Goal: Information Seeking & Learning: Learn about a topic

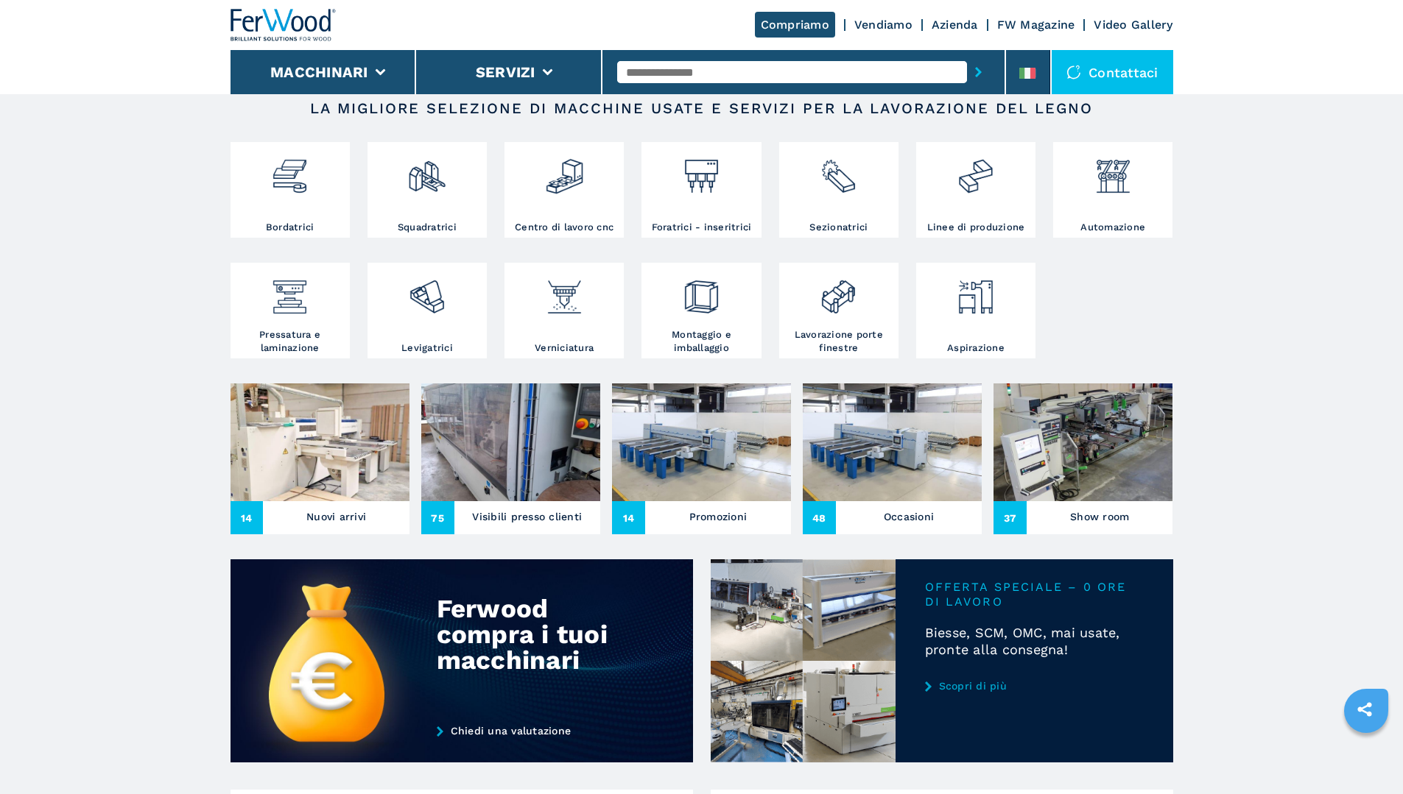
scroll to position [295, 0]
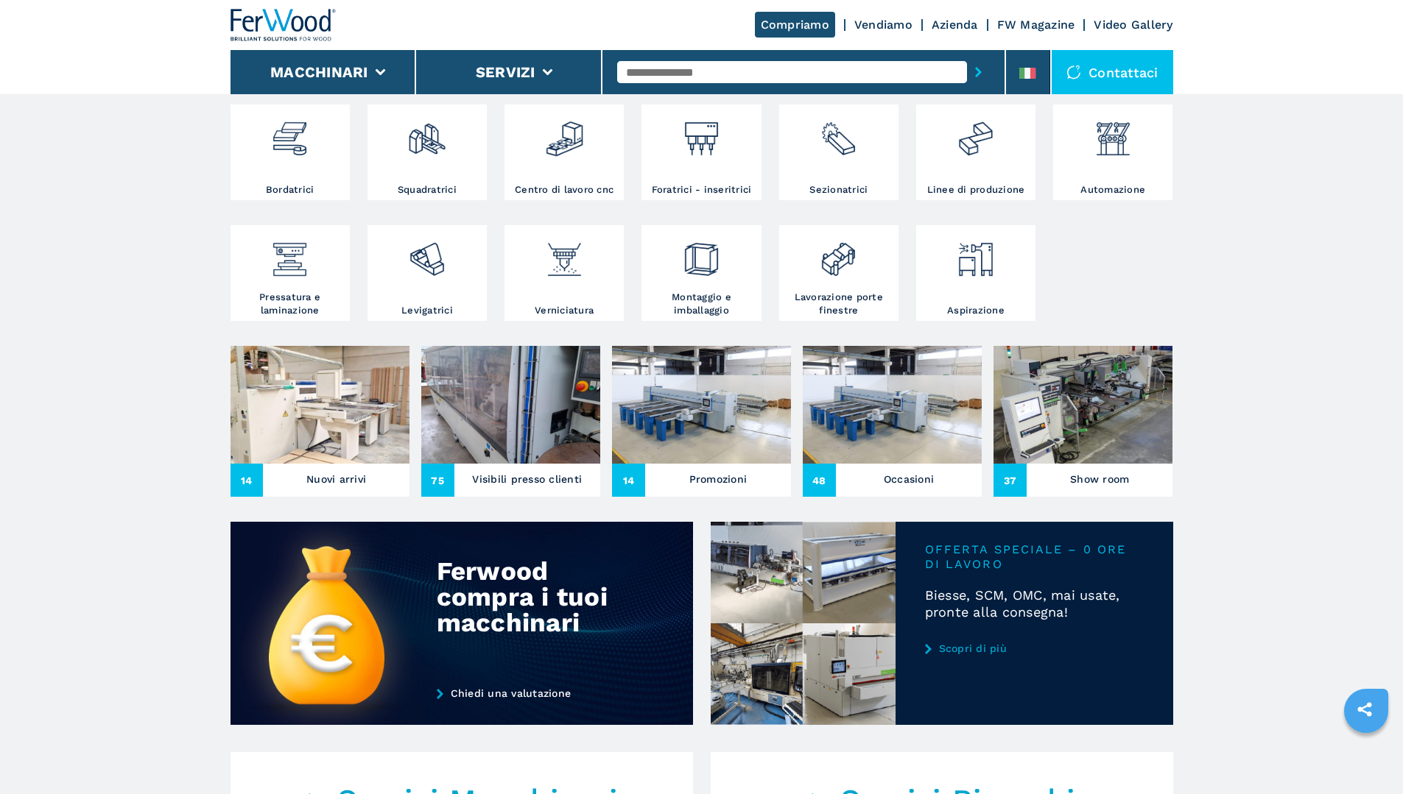
click at [328, 490] on h3 "Nuovi arrivi" at bounding box center [336, 479] width 60 height 21
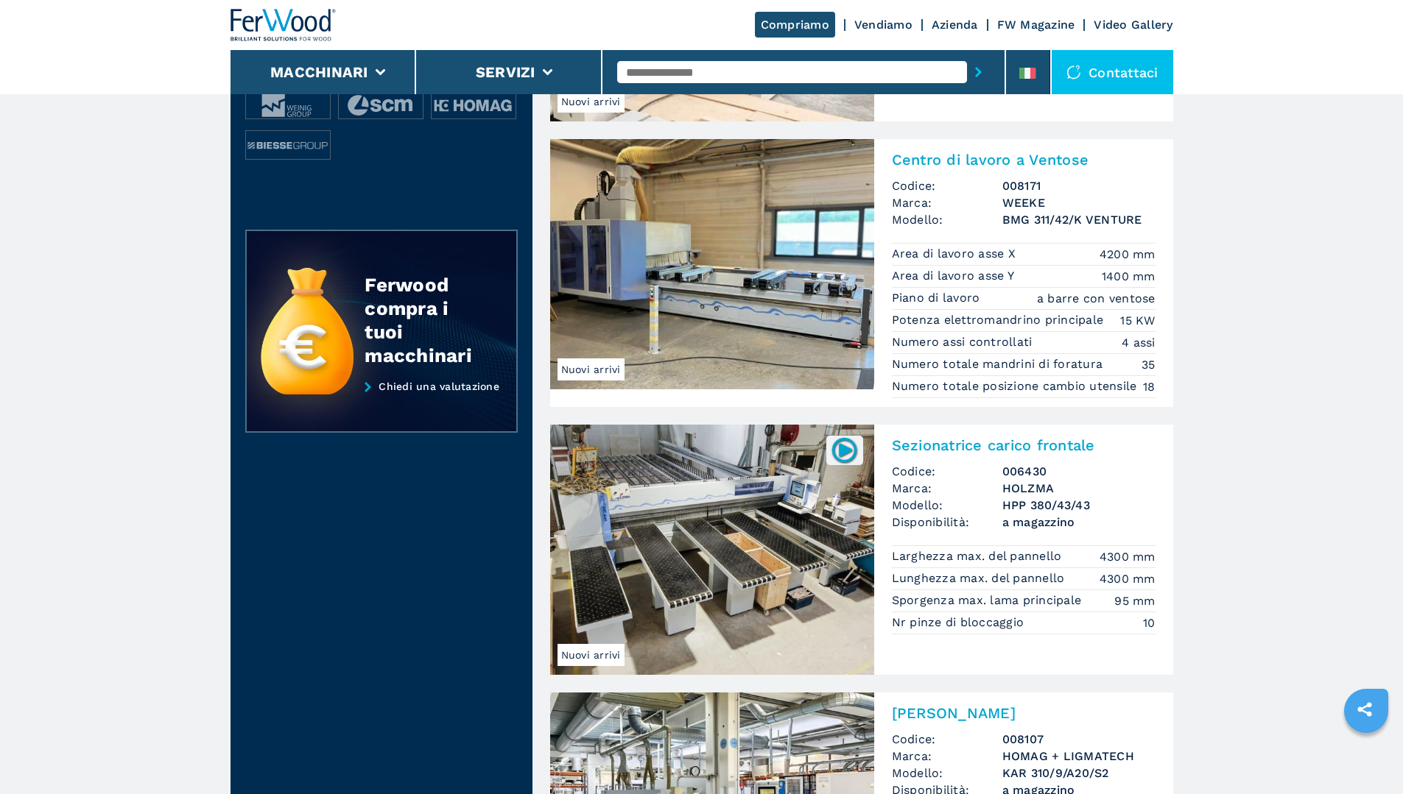
scroll to position [74, 0]
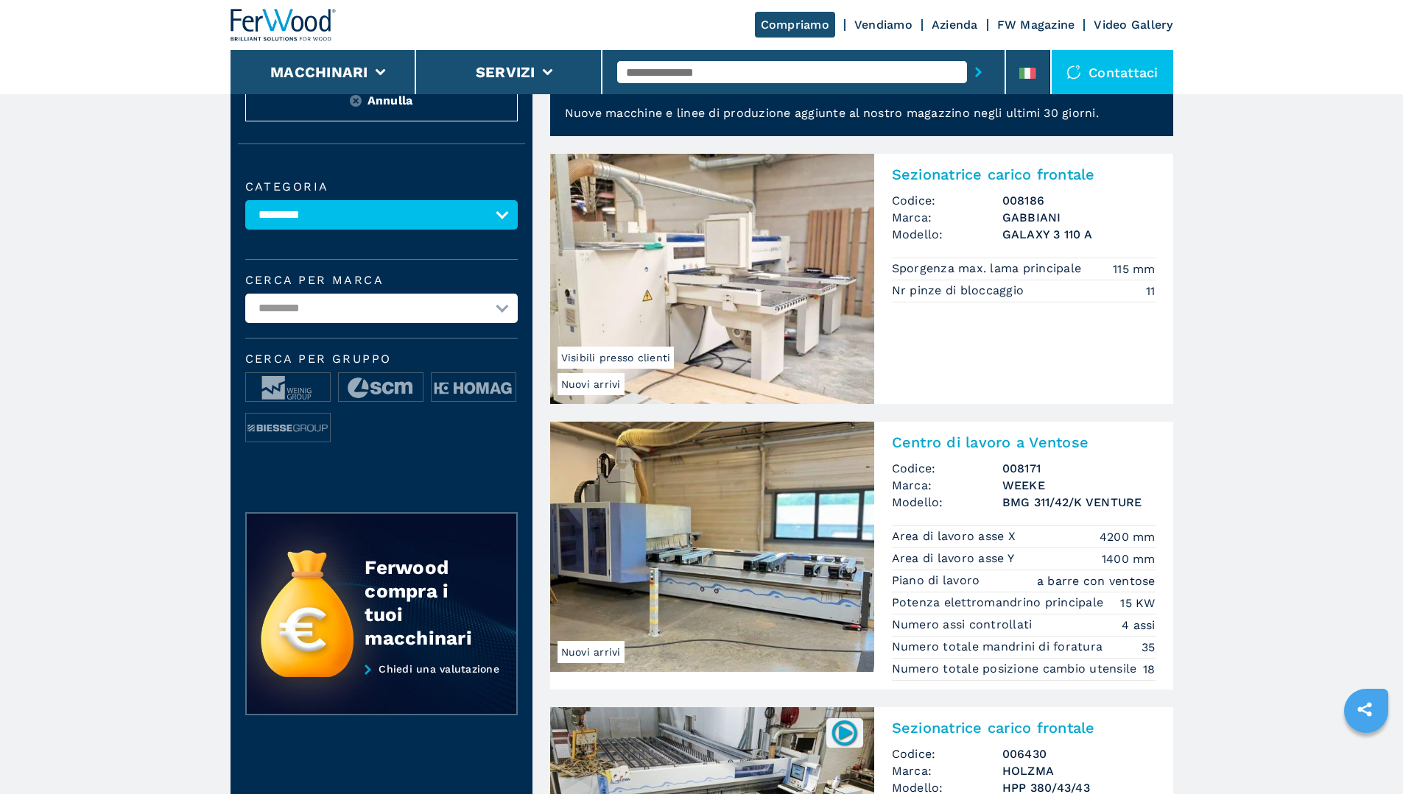
click at [801, 312] on img at bounding box center [712, 279] width 324 height 250
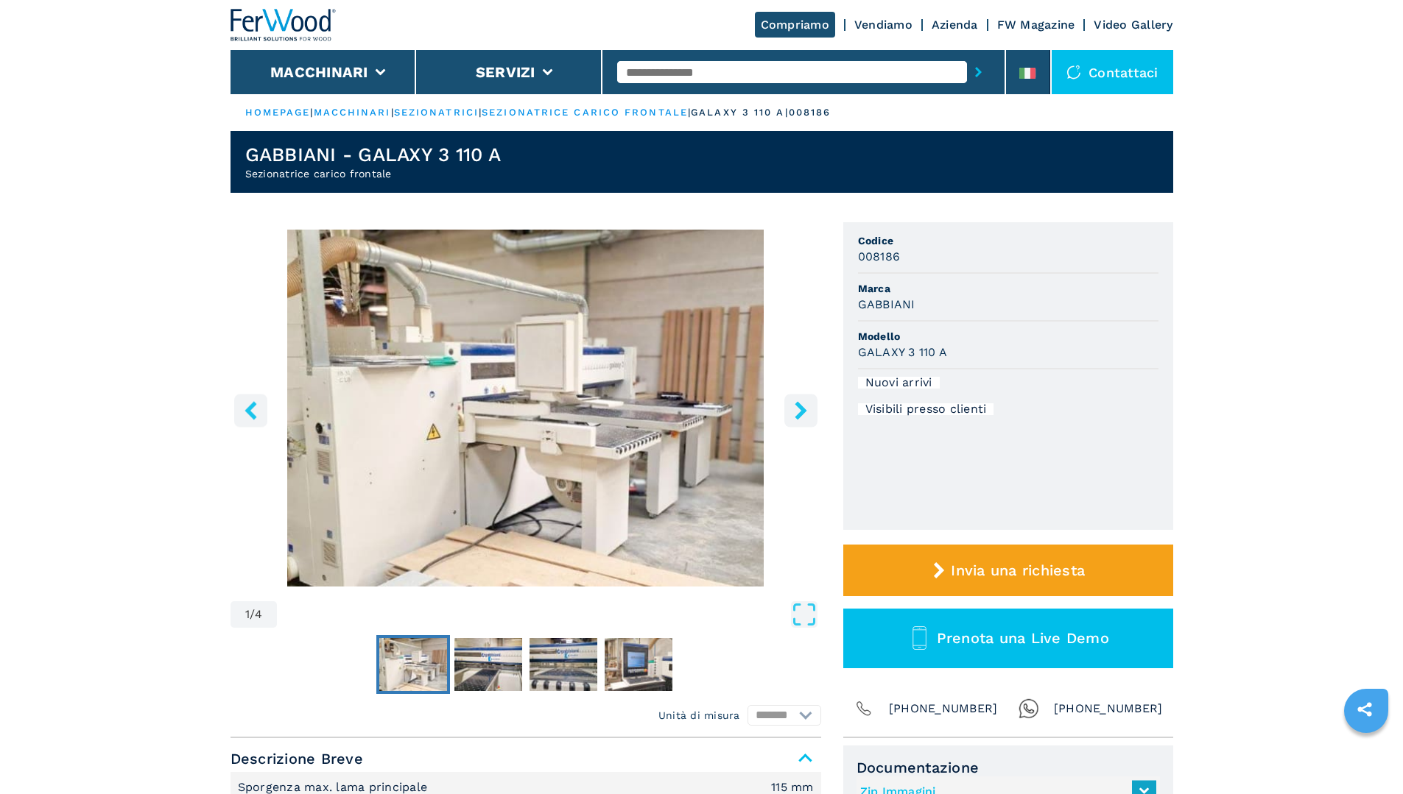
click at [797, 405] on icon "right-button" at bounding box center [800, 410] width 12 height 18
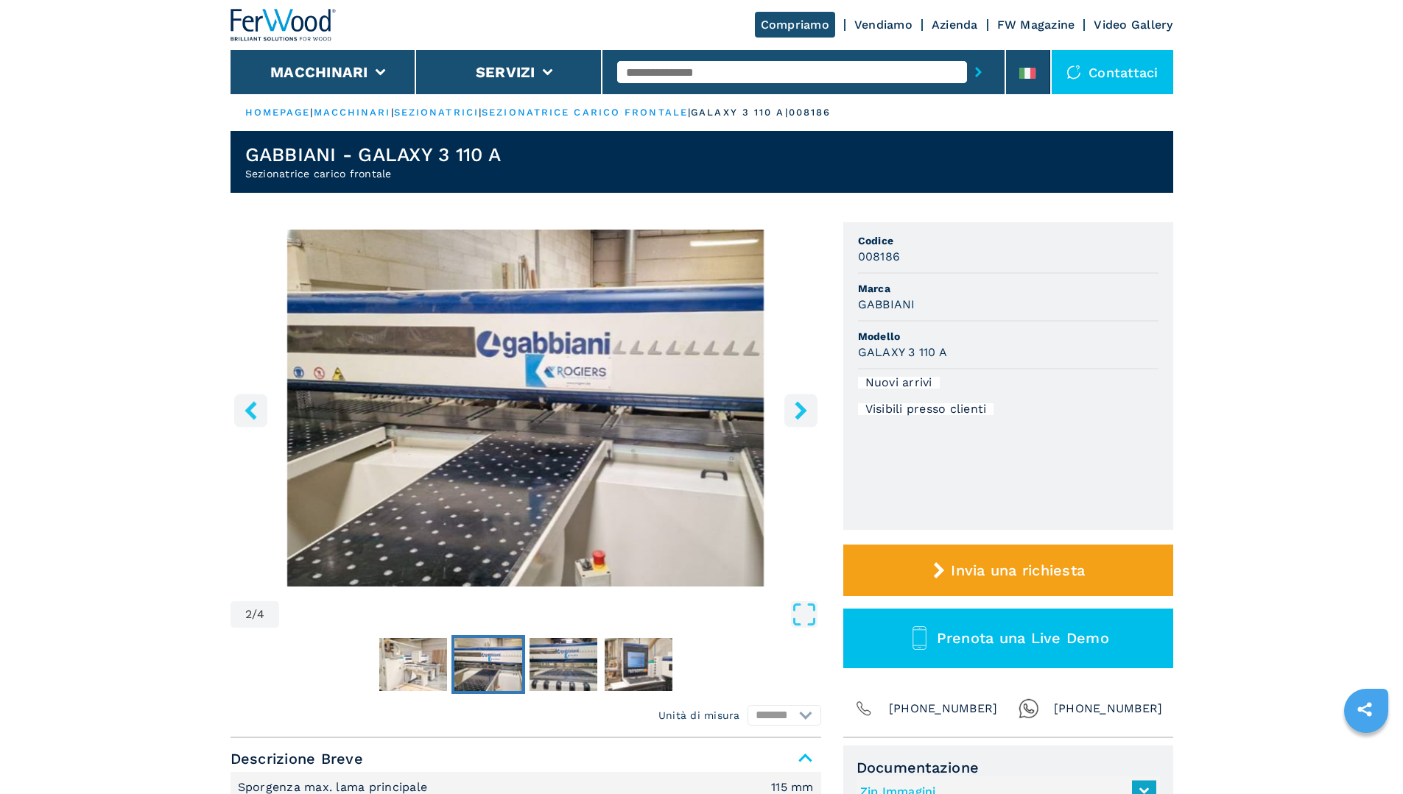
click at [797, 405] on icon "right-button" at bounding box center [800, 410] width 12 height 18
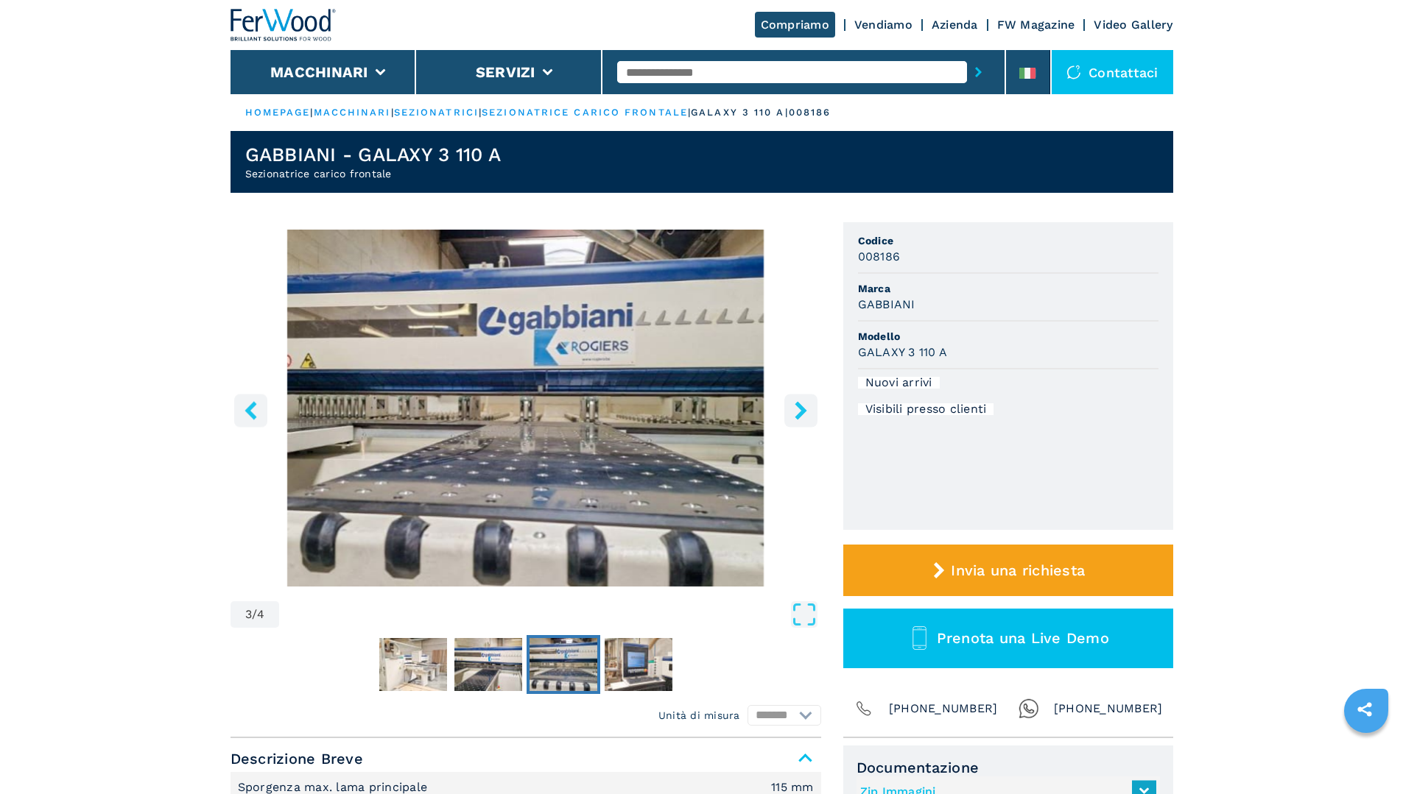
click at [797, 405] on icon "right-button" at bounding box center [800, 410] width 12 height 18
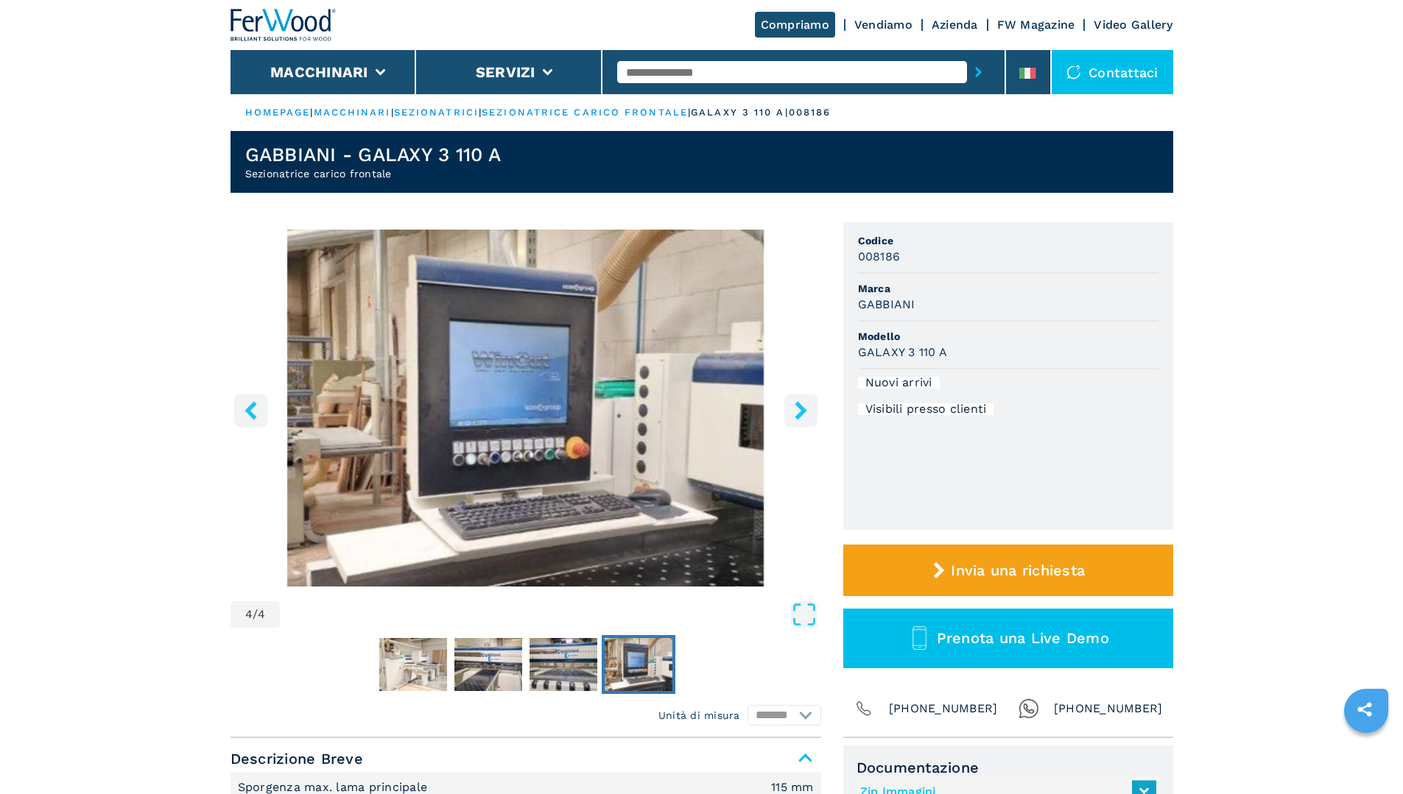
click at [797, 405] on icon "right-button" at bounding box center [800, 410] width 12 height 18
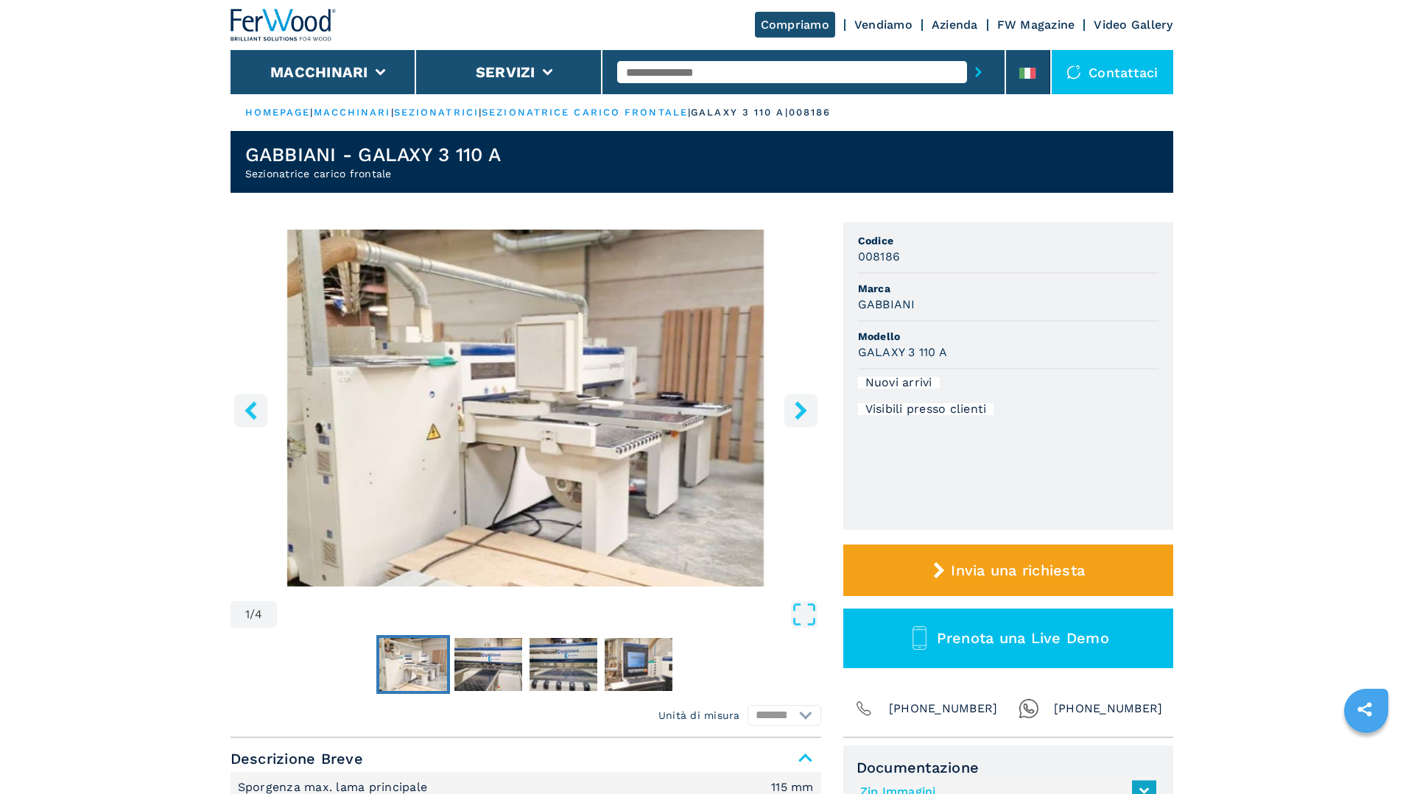
click at [798, 405] on icon "right-button" at bounding box center [800, 410] width 12 height 18
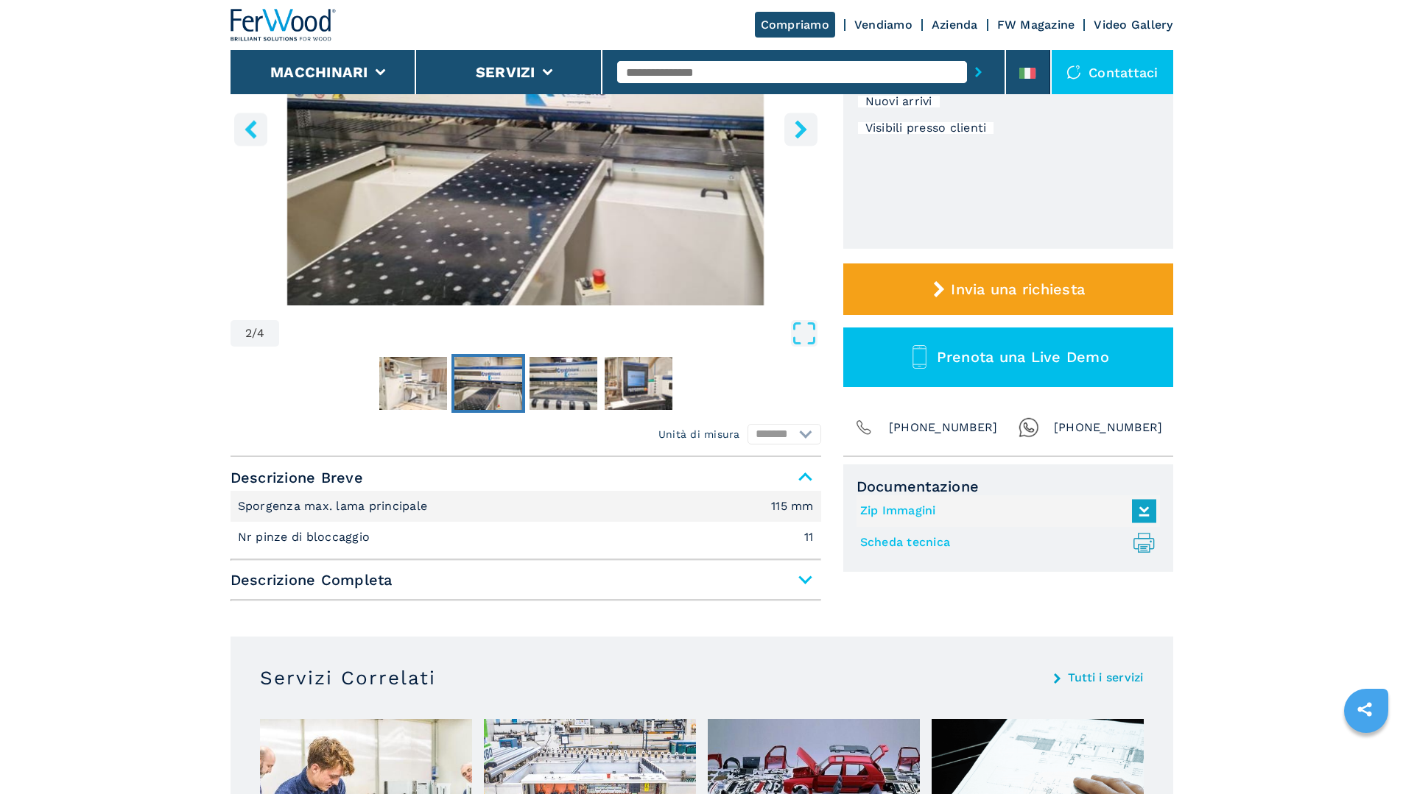
scroll to position [515, 0]
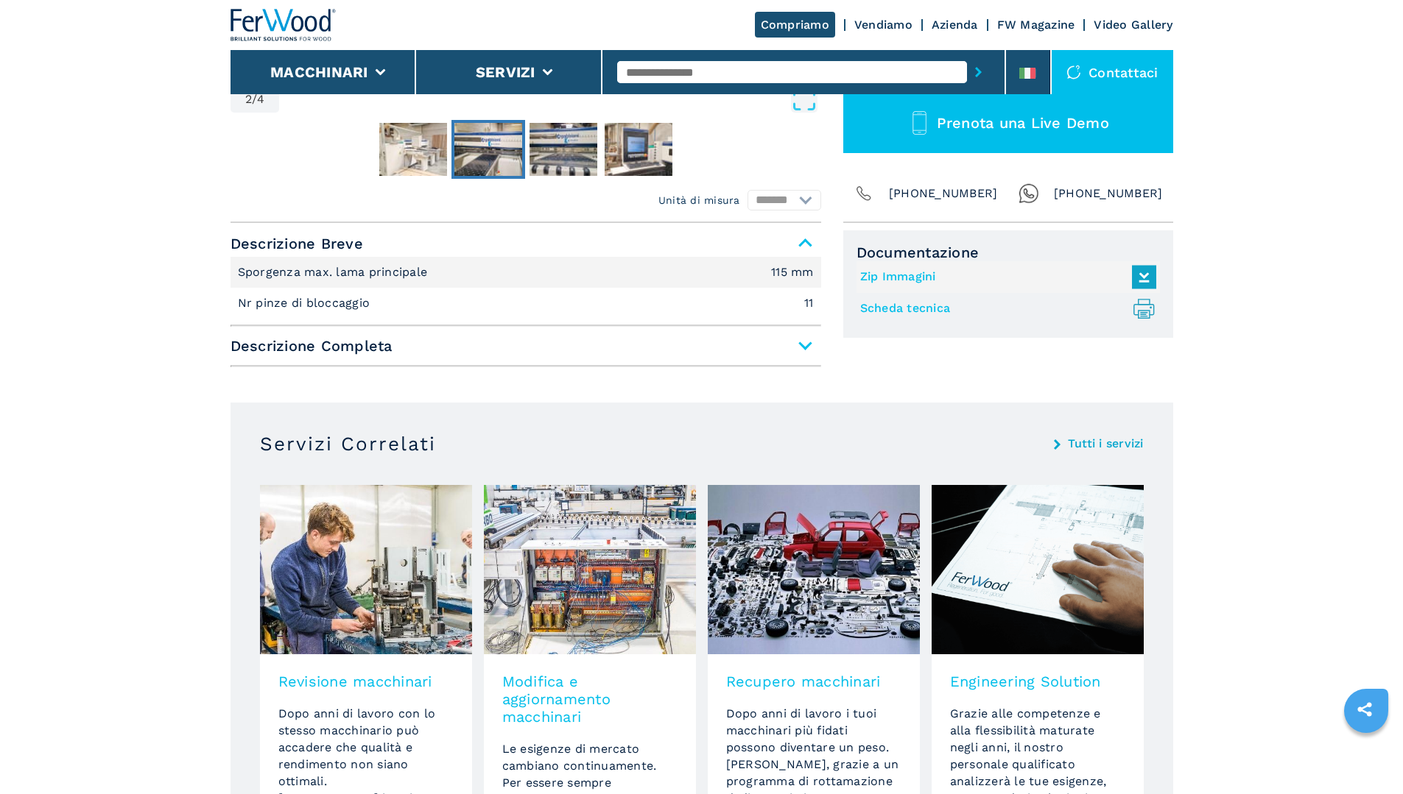
click at [805, 353] on span "Descrizione Completa" at bounding box center [525, 346] width 590 height 27
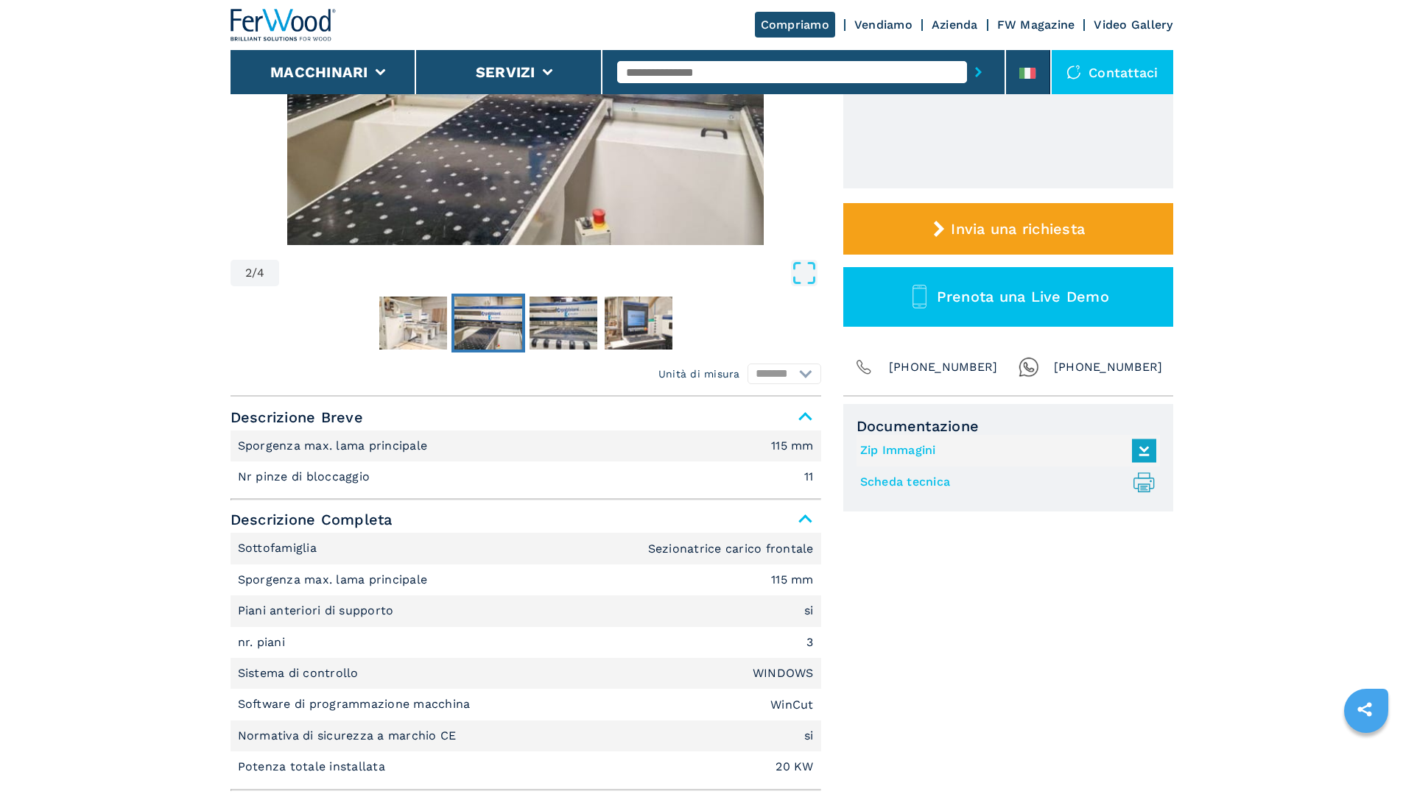
scroll to position [295, 0]
